Goal: Find specific page/section: Find specific page/section

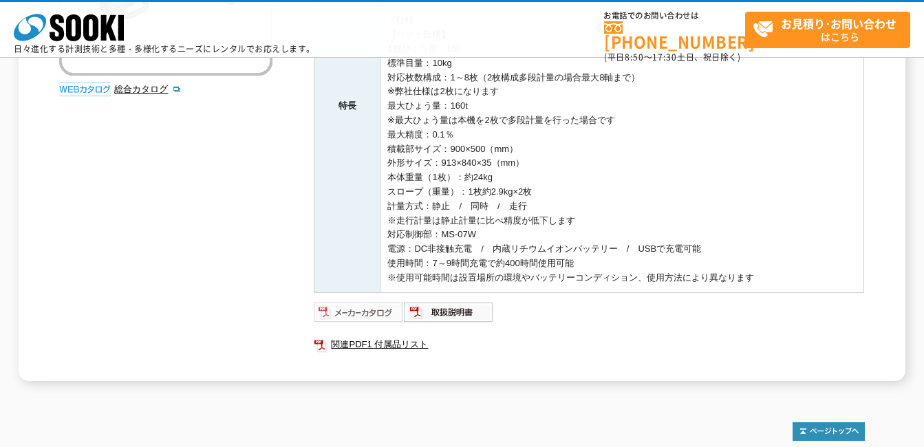
click at [354, 310] on img at bounding box center [359, 312] width 90 height 22
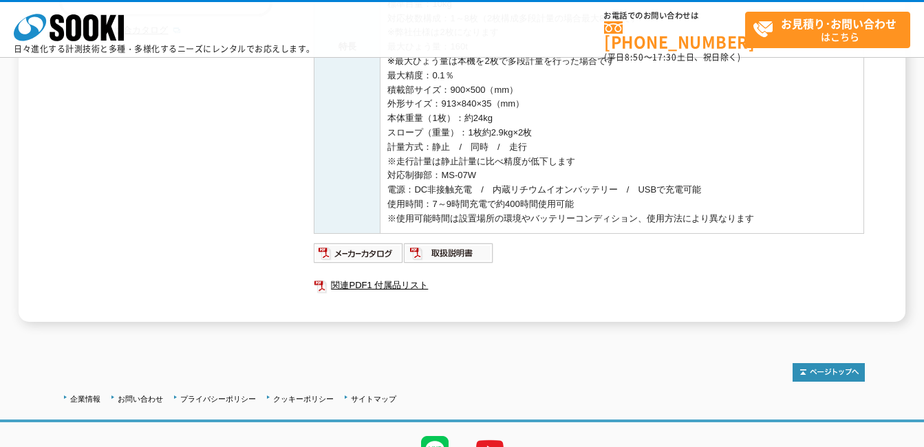
scroll to position [474, 0]
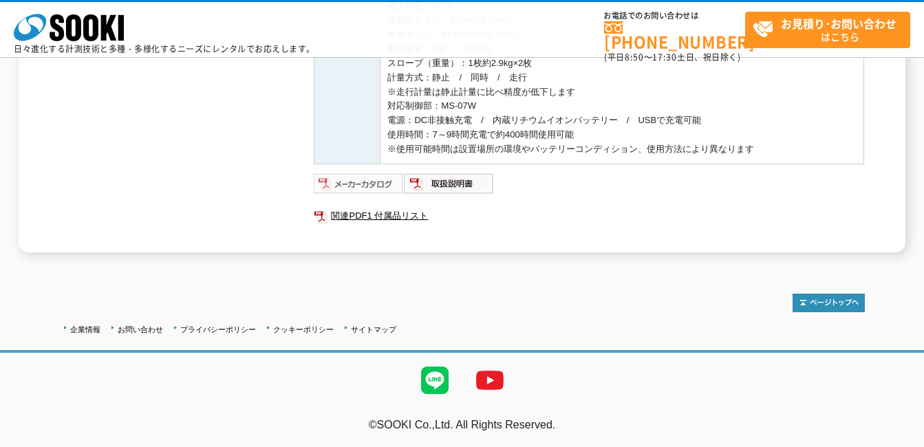
click at [361, 191] on img at bounding box center [359, 184] width 90 height 22
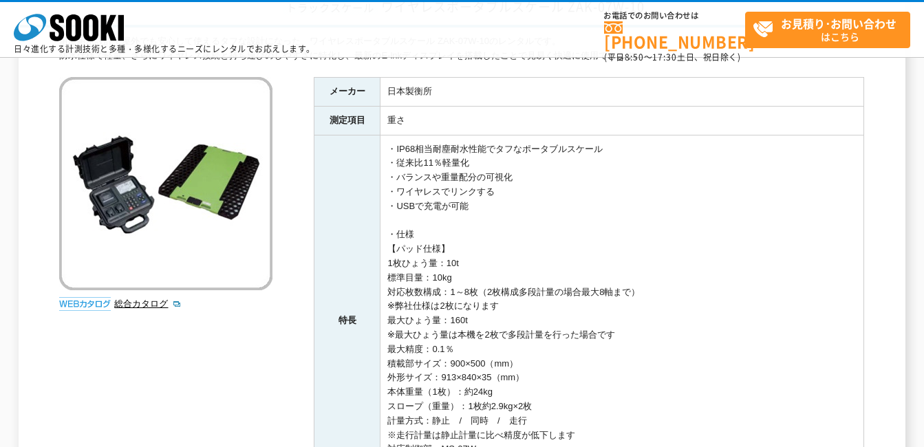
scroll to position [0, 0]
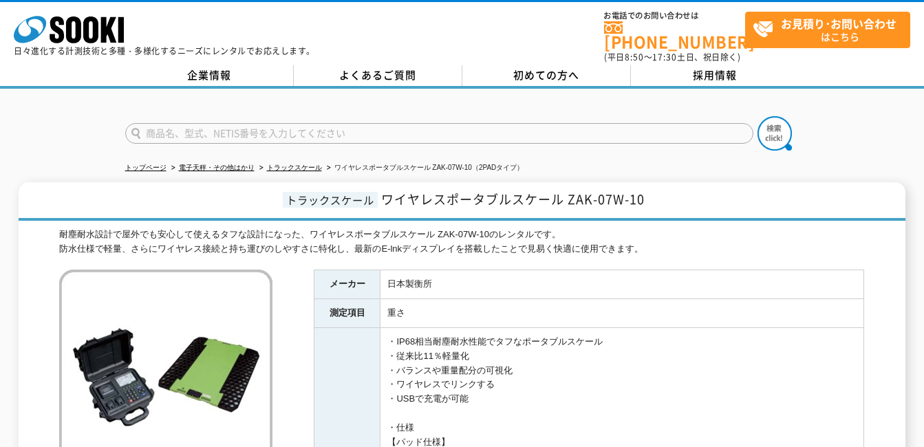
click at [302, 123] on input "text" at bounding box center [439, 133] width 628 height 21
type input "ZAK-07W-"
click at [758, 116] on button at bounding box center [775, 133] width 34 height 34
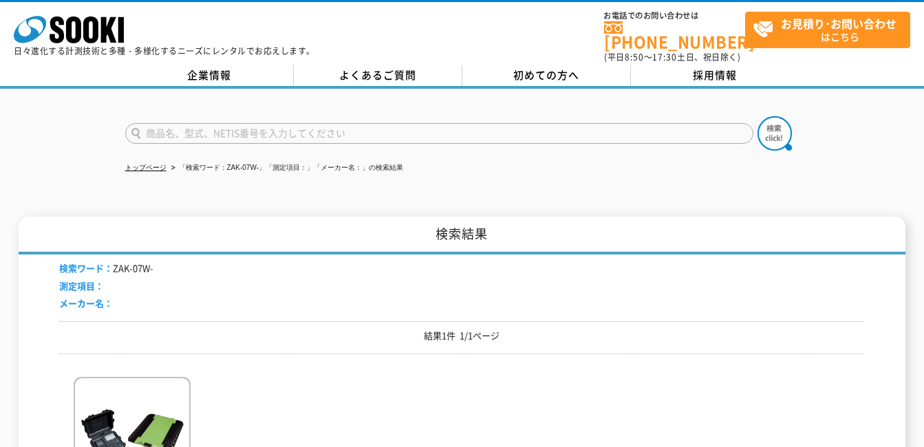
click at [213, 125] on input "text" at bounding box center [439, 133] width 628 height 21
type input "ZAK-07W-M5"
click at [758, 116] on button at bounding box center [775, 133] width 34 height 34
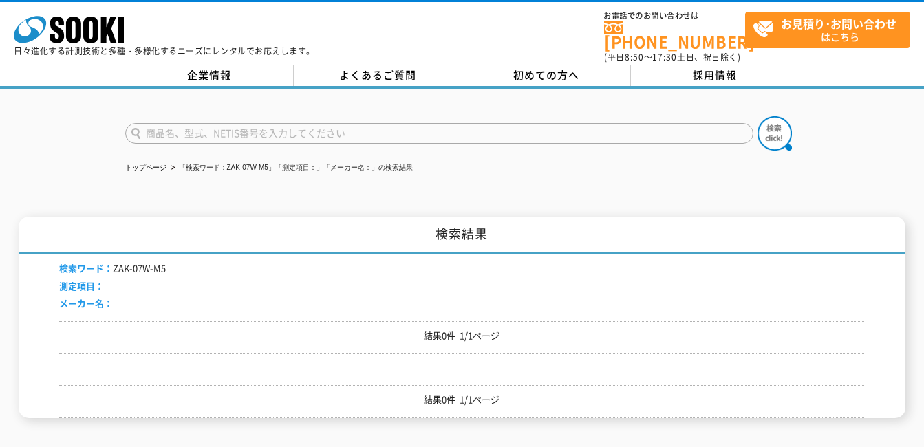
click at [157, 123] on input "text" at bounding box center [439, 133] width 628 height 21
type input "商品名、型式、NETIS番号を入力してください"
type input "ZAK-08W"
click at [758, 116] on button at bounding box center [775, 133] width 34 height 34
